Goal: Task Accomplishment & Management: Complete application form

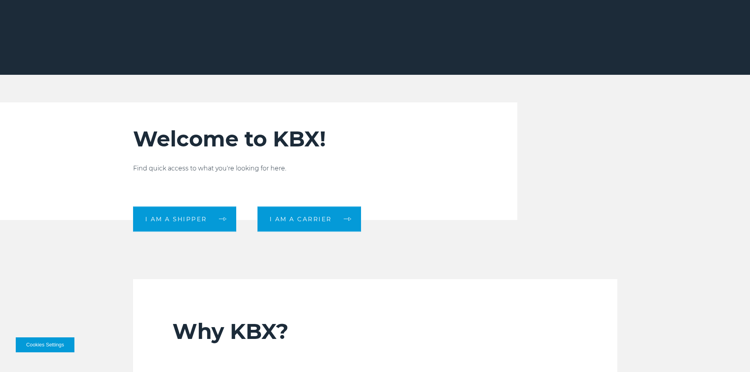
scroll to position [276, 0]
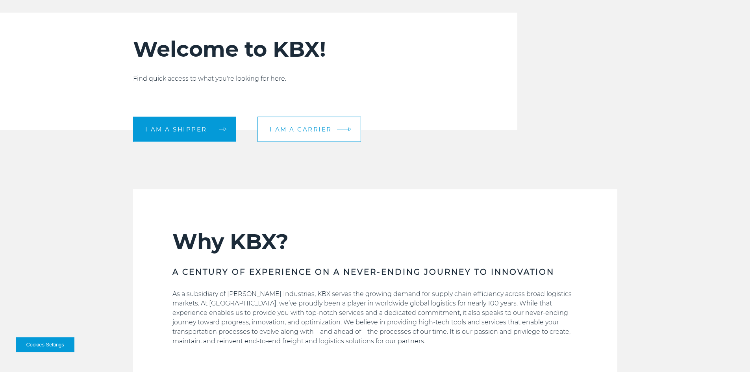
click at [304, 132] on span "I am a carrier" at bounding box center [301, 129] width 62 height 6
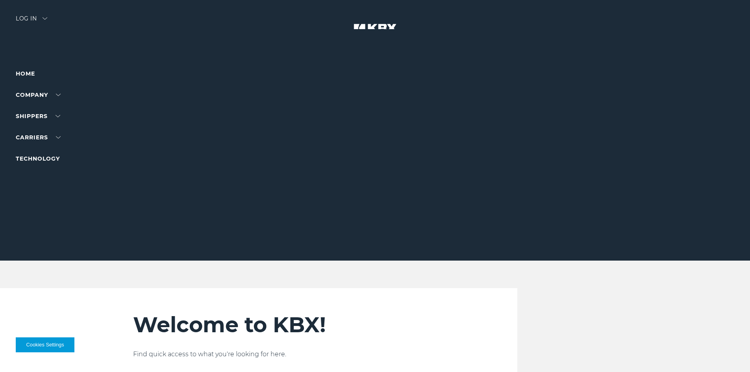
scroll to position [276, 0]
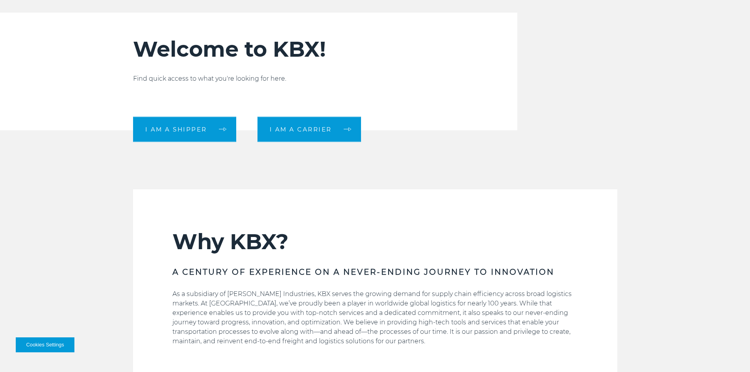
click at [99, 105] on div "Welcome to KBX! Find quick access to what you're looking for here. I am a shipp…" at bounding box center [375, 72] width 750 height 118
